Goal: Entertainment & Leisure: Browse casually

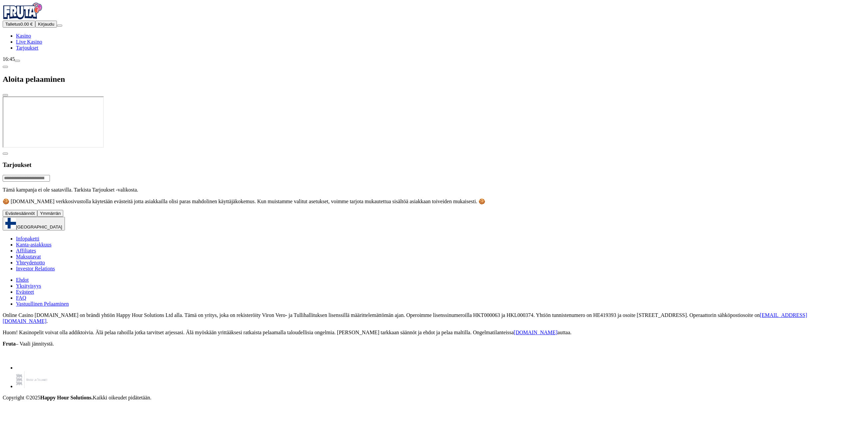
click at [63, 217] on button "Ymmärrän" at bounding box center [50, 213] width 26 height 7
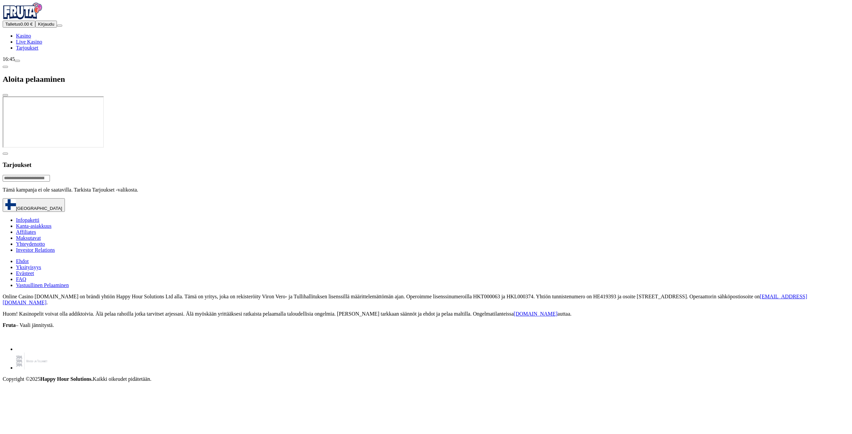
click at [49, 28] on button "Kirjaudu" at bounding box center [46, 24] width 22 height 7
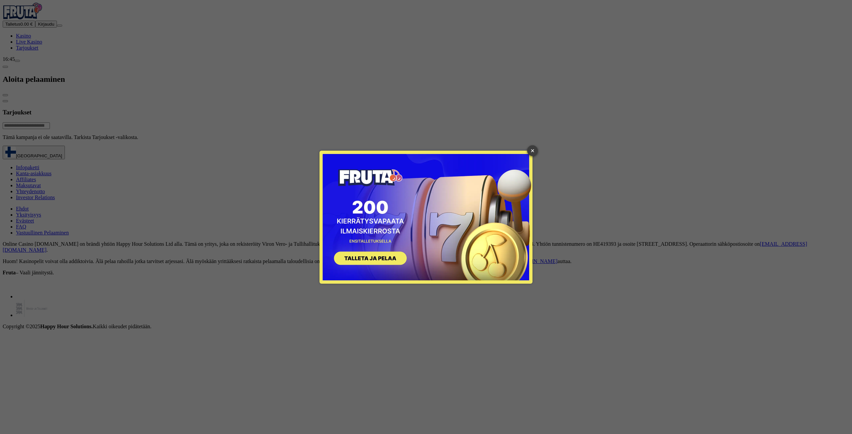
click at [530, 153] on link "×" at bounding box center [532, 150] width 11 height 11
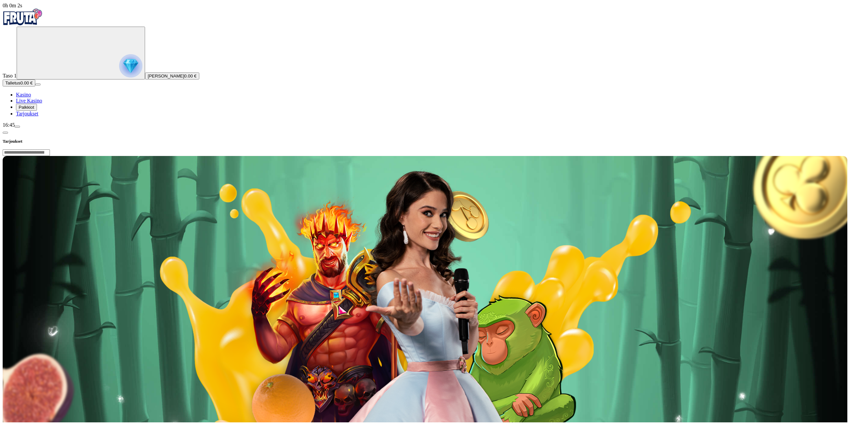
click at [34, 110] on span "Palkkiot" at bounding box center [27, 107] width 16 height 5
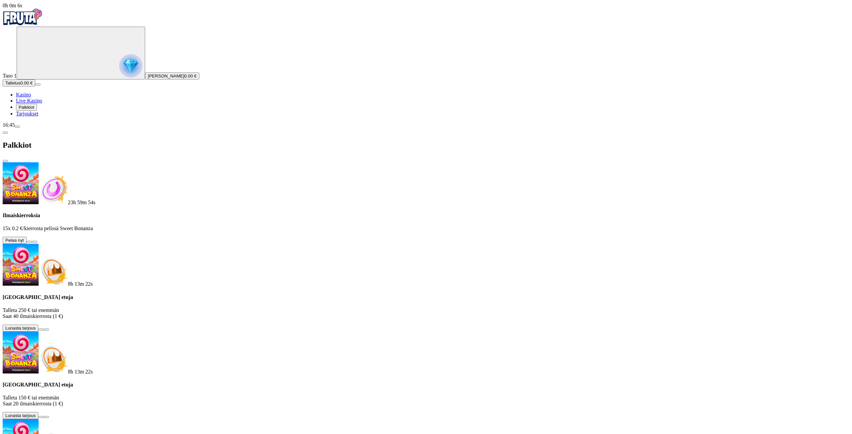
click at [32, 241] on button at bounding box center [29, 242] width 5 height 2
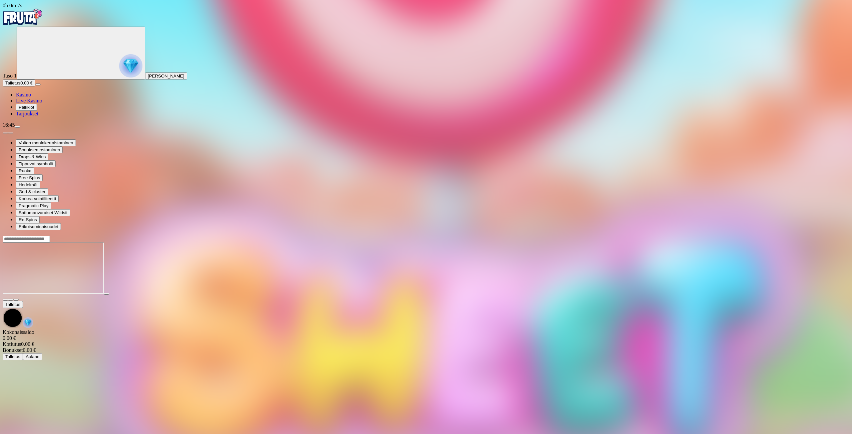
click at [16, 104] on button "Palkkiot" at bounding box center [26, 107] width 21 height 7
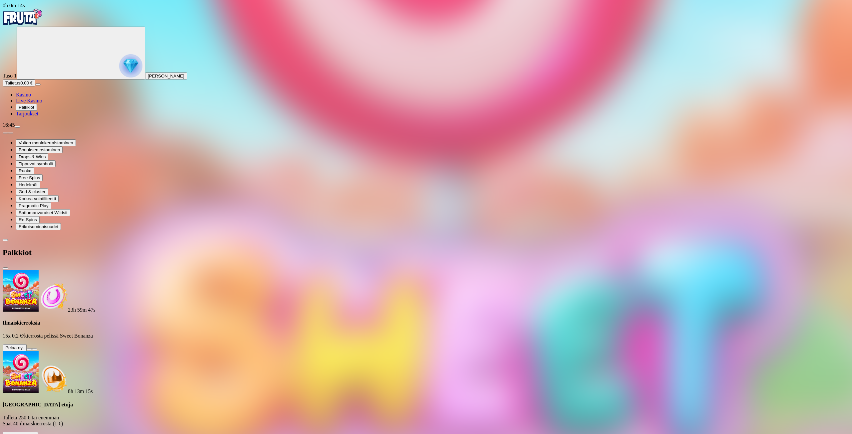
drag, startPoint x: 190, startPoint y: 12, endPoint x: 201, endPoint y: 18, distance: 12.3
click at [5, 268] on span "close icon" at bounding box center [5, 268] width 0 height 0
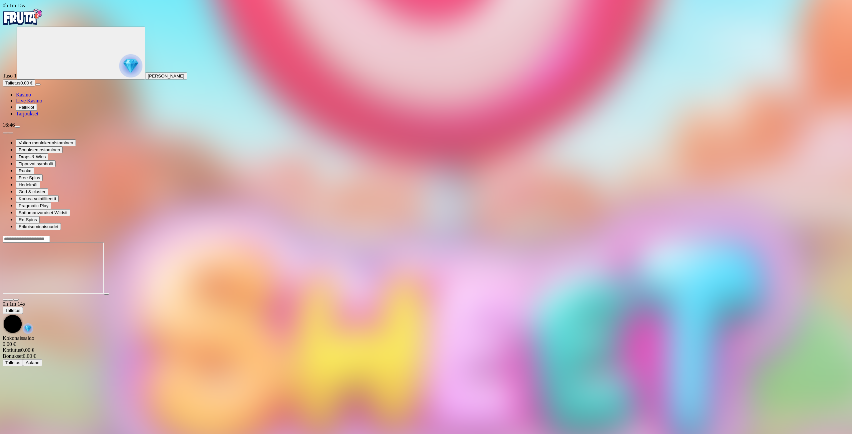
click at [43, 23] on img "Primary" at bounding box center [23, 17] width 40 height 17
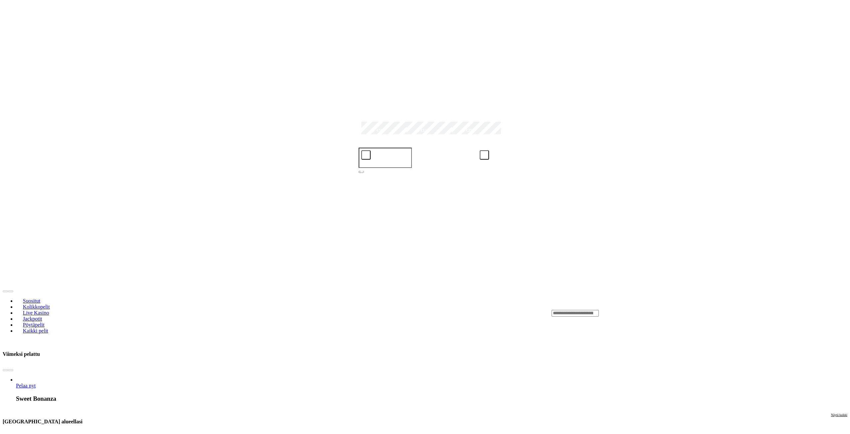
scroll to position [299, 0]
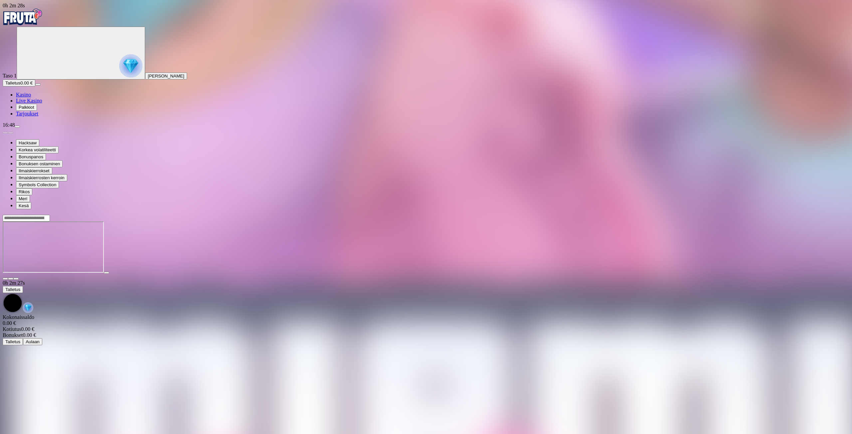
click at [39, 25] on img "Primary" at bounding box center [23, 17] width 40 height 17
